Goal: Task Accomplishment & Management: Use online tool/utility

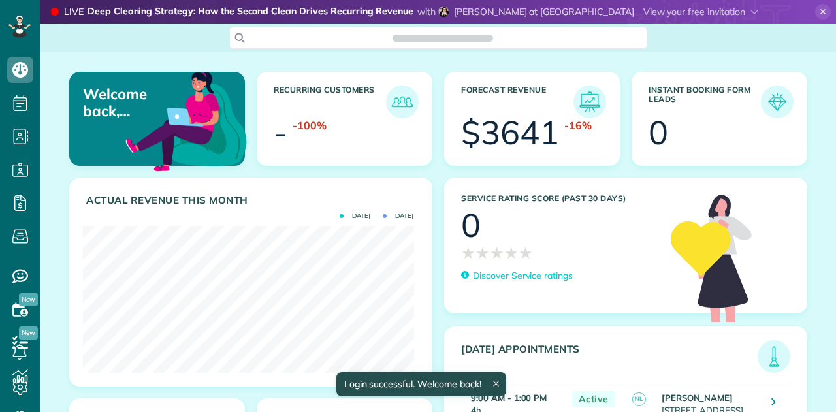
scroll to position [146, 330]
click at [22, 202] on icon at bounding box center [20, 203] width 26 height 26
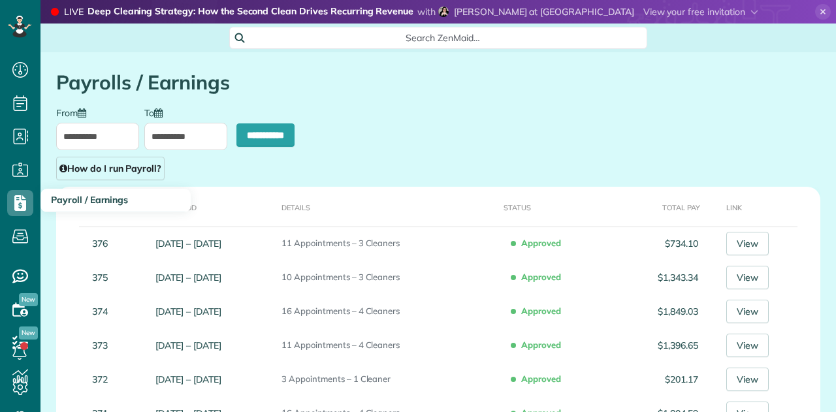
scroll to position [5, 5]
type input "**********"
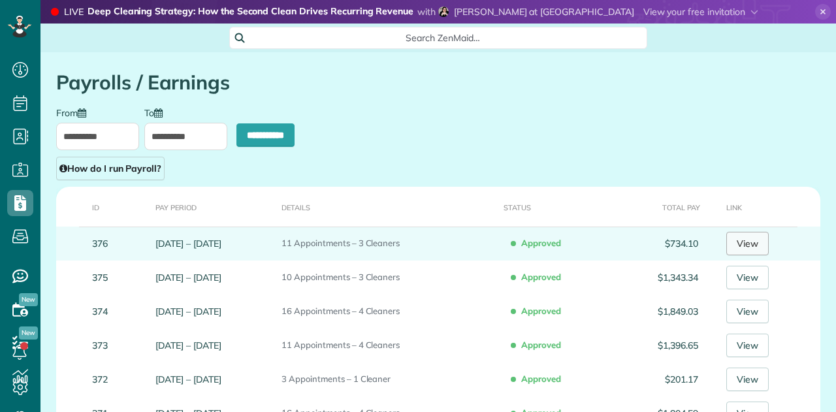
click at [755, 249] on link "View" at bounding box center [747, 244] width 42 height 24
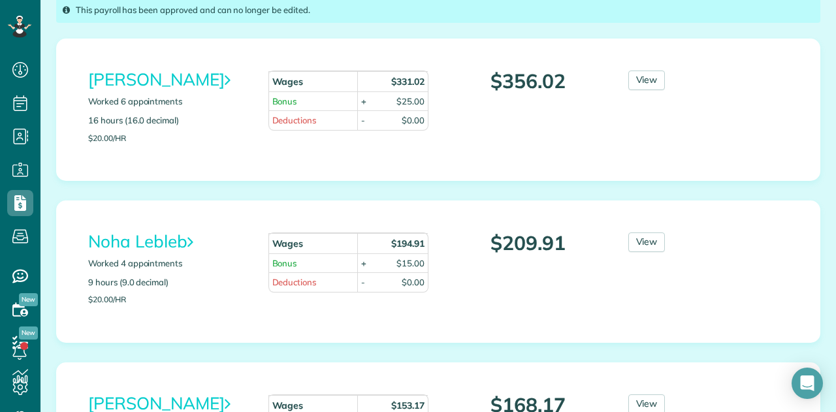
scroll to position [326, 0]
